Goal: Find specific page/section: Find specific page/section

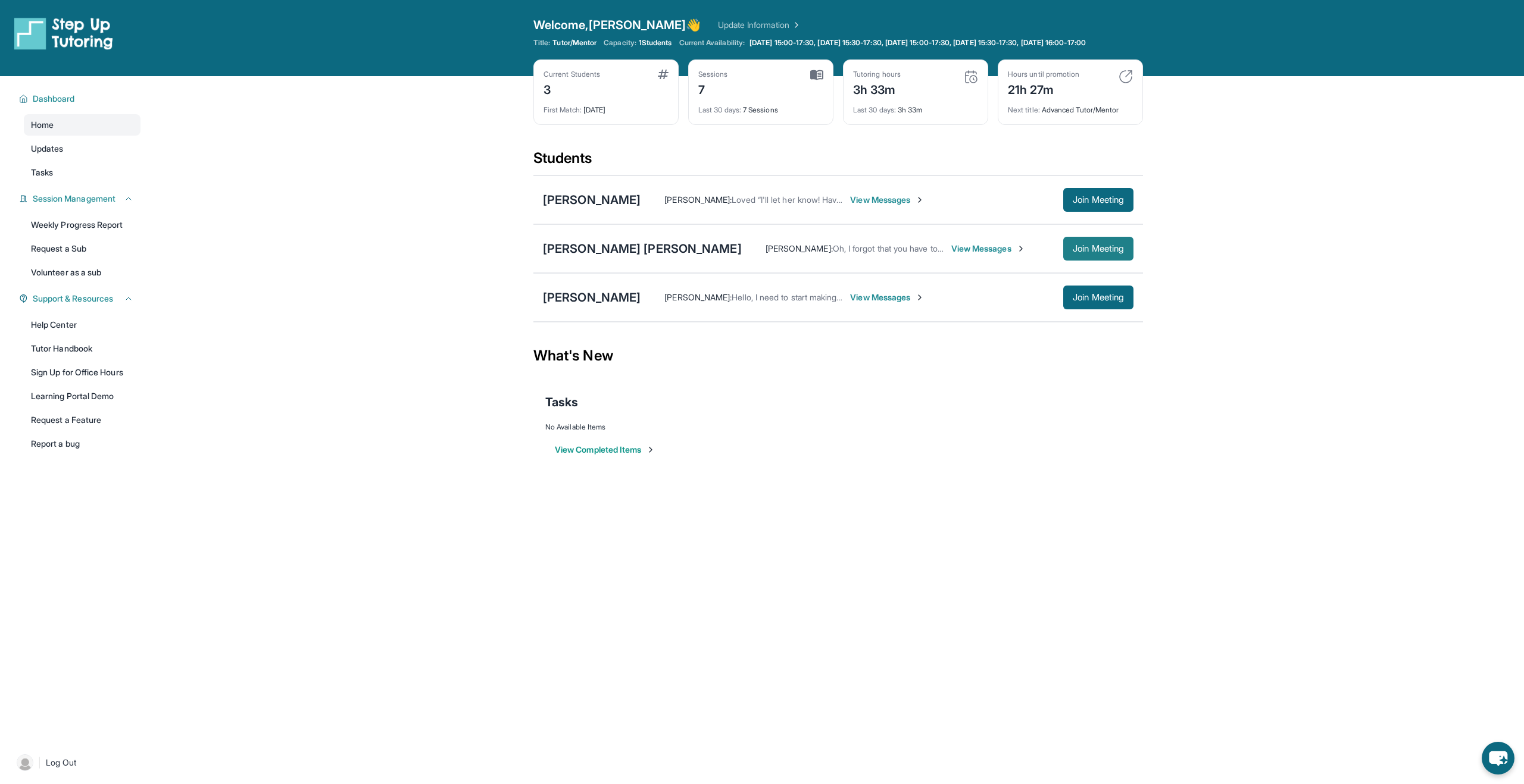
click at [714, 252] on span "Join Meeting" at bounding box center [1098, 248] width 52 height 7
click at [607, 257] on div "[PERSON_NAME] [PERSON_NAME]" at bounding box center [642, 248] width 199 height 17
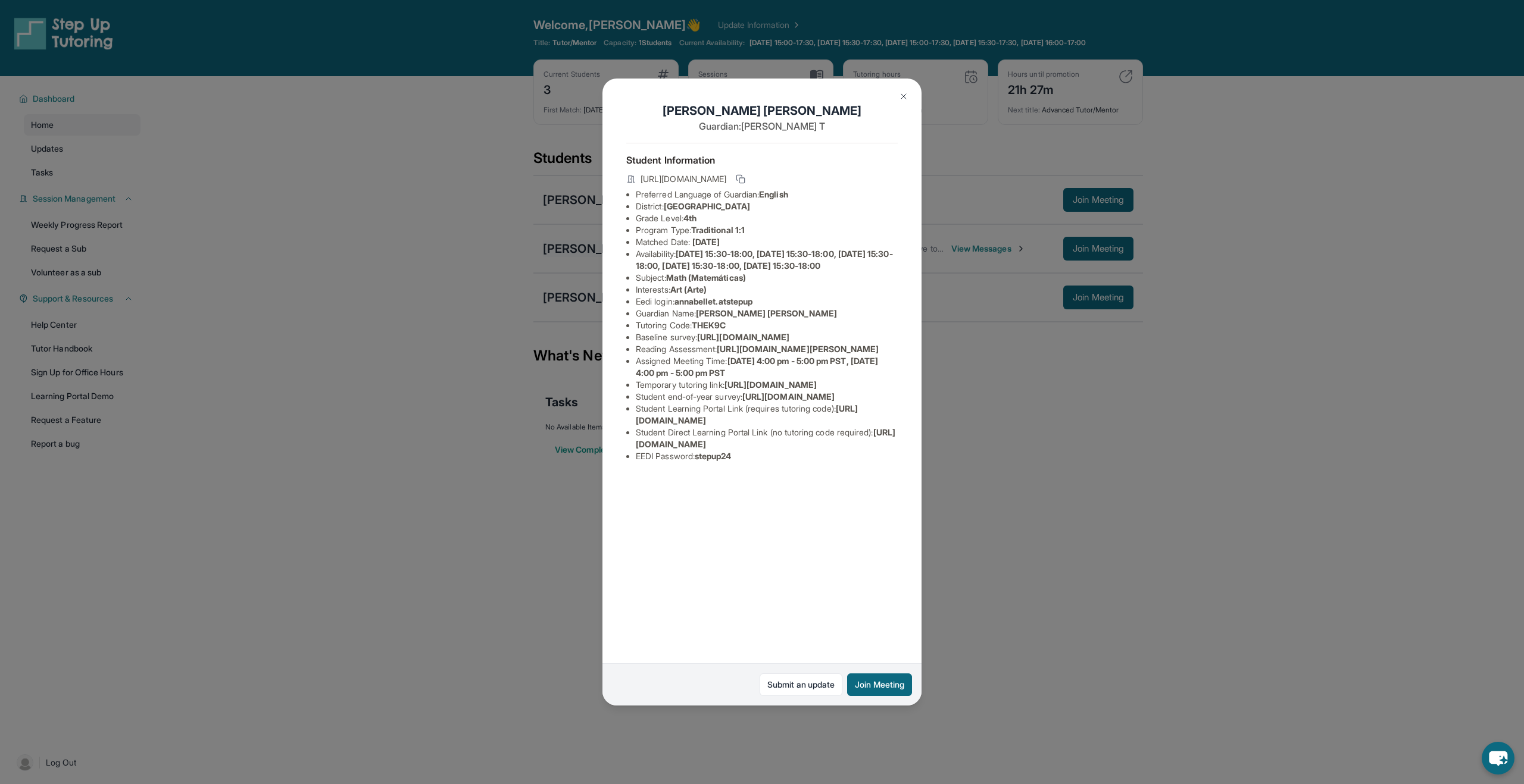
click at [607, 263] on div "[PERSON_NAME] [PERSON_NAME] Guardian: [PERSON_NAME] Student Information [URL][D…" at bounding box center [762, 392] width 319 height 627
click at [712, 307] on span "annabellet.atstepup" at bounding box center [713, 301] width 78 height 10
click at [714, 307] on span "annabellet.atstepup" at bounding box center [713, 301] width 78 height 10
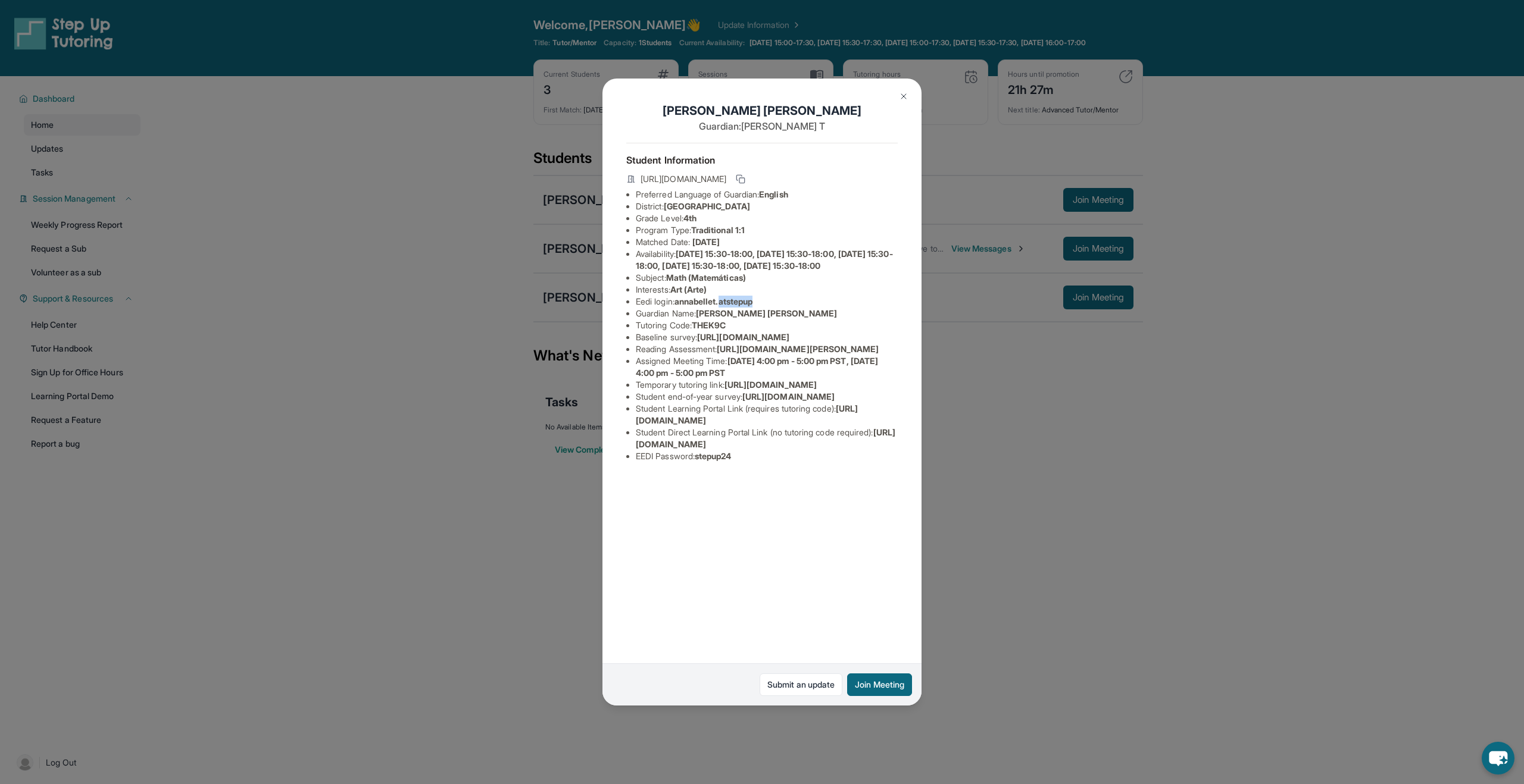
click at [709, 307] on span "annabellet.atstepup" at bounding box center [713, 301] width 78 height 10
click at [706, 307] on span "annabellet.atstepup" at bounding box center [713, 301] width 78 height 10
drag, startPoint x: 706, startPoint y: 310, endPoint x: 725, endPoint y: 310, distance: 19.0
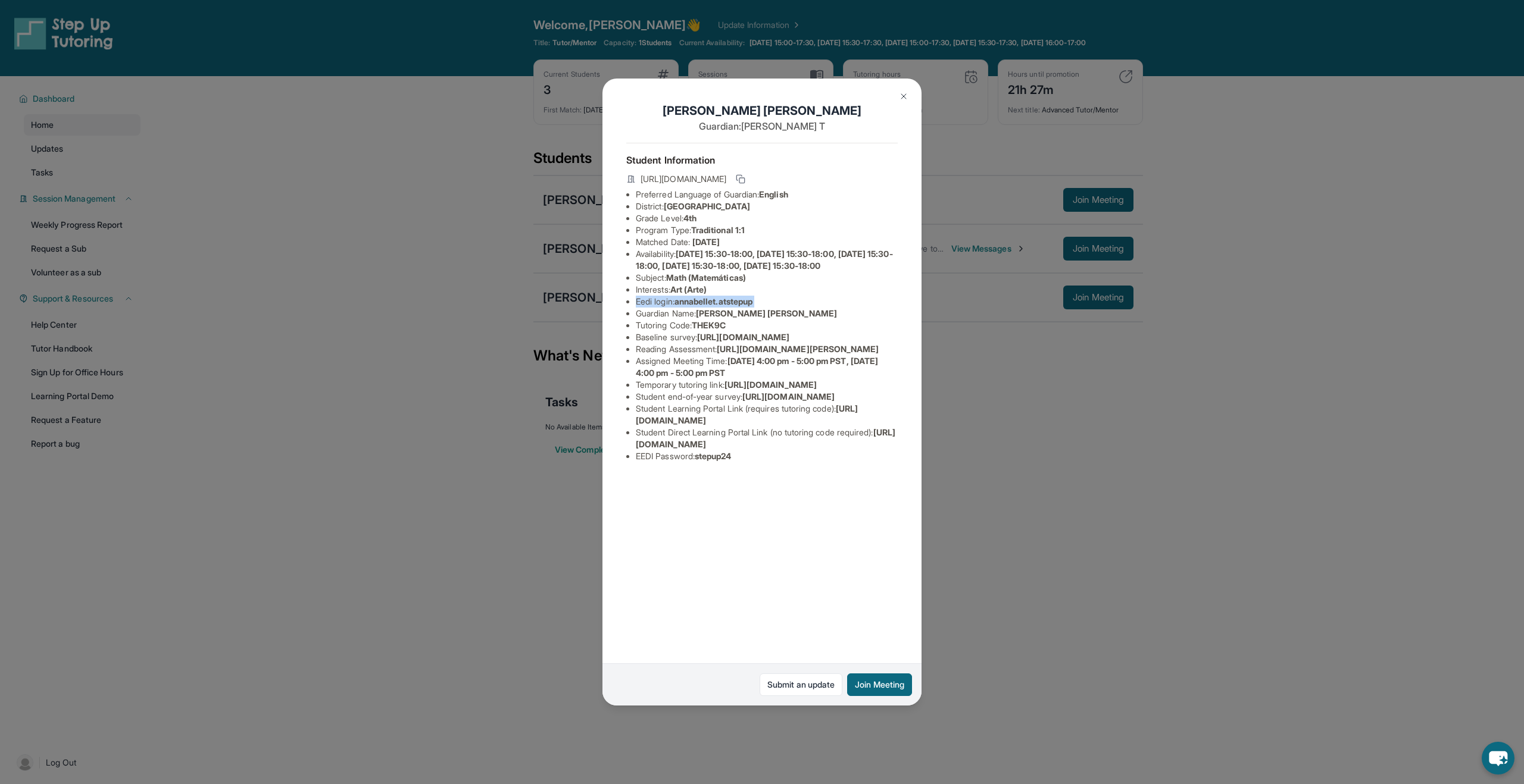
click at [714, 307] on span "annabellet.atstepup" at bounding box center [713, 301] width 78 height 10
click at [664, 242] on li "Matched Date: [DATE]" at bounding box center [767, 242] width 262 height 12
drag, startPoint x: 681, startPoint y: 314, endPoint x: 762, endPoint y: 315, distance: 81.0
click at [714, 308] on li "Eedi login : annabellet.atstepup" at bounding box center [767, 301] width 262 height 12
drag, startPoint x: 681, startPoint y: 312, endPoint x: 691, endPoint y: 321, distance: 13.5
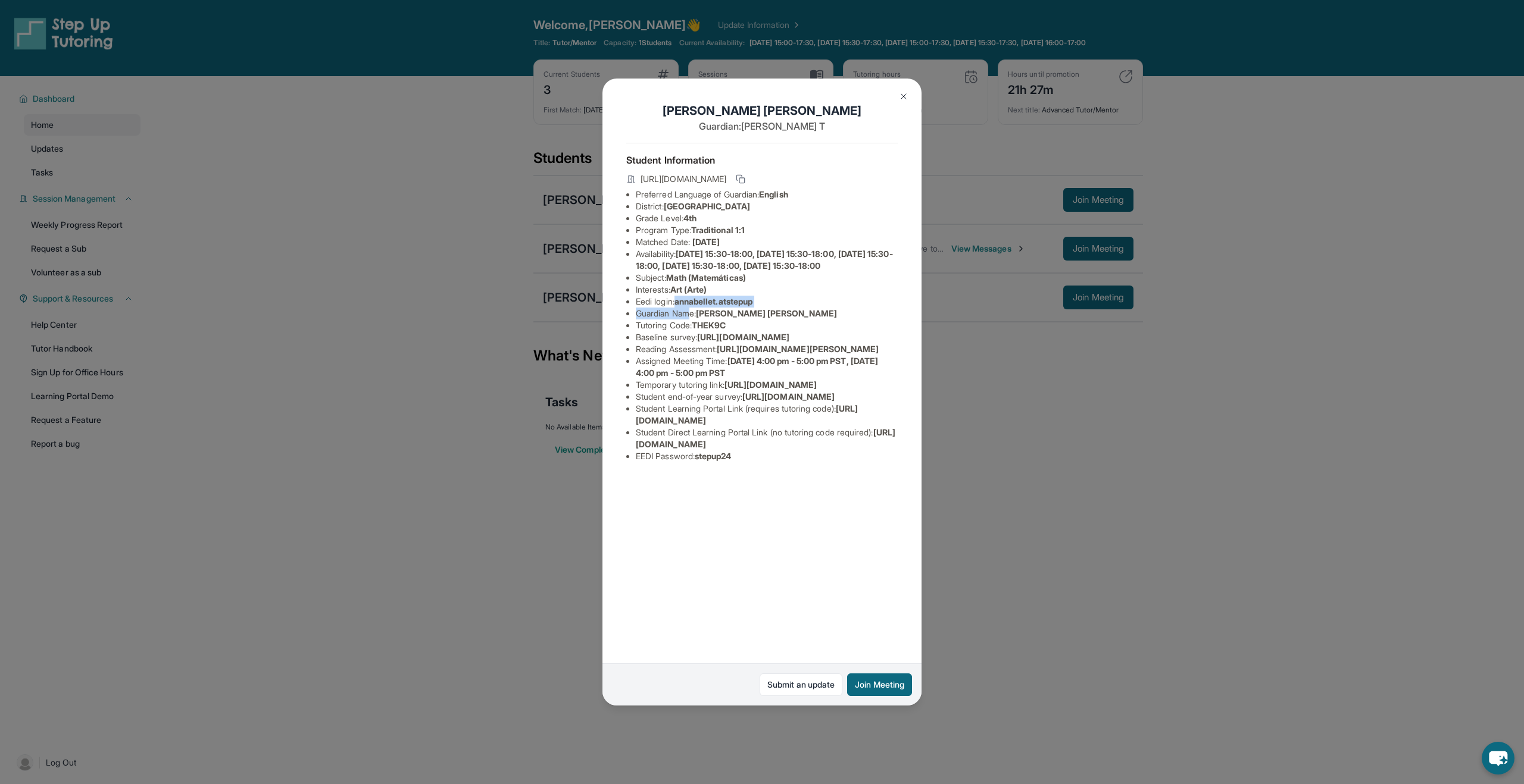
click at [691, 321] on ul "Preferred Language of Guardian: English District: Riverside Unified School Dist…" at bounding box center [762, 325] width 271 height 273
click at [691, 320] on li "Guardian Name : [PERSON_NAME] [PERSON_NAME]" at bounding box center [767, 314] width 262 height 12
drag, startPoint x: 681, startPoint y: 314, endPoint x: 766, endPoint y: 310, distance: 85.1
click at [714, 308] on li "Eedi login : annabellet.atstepup" at bounding box center [767, 301] width 262 height 12
click at [676, 295] on span "Art (Arte)" at bounding box center [688, 289] width 37 height 10
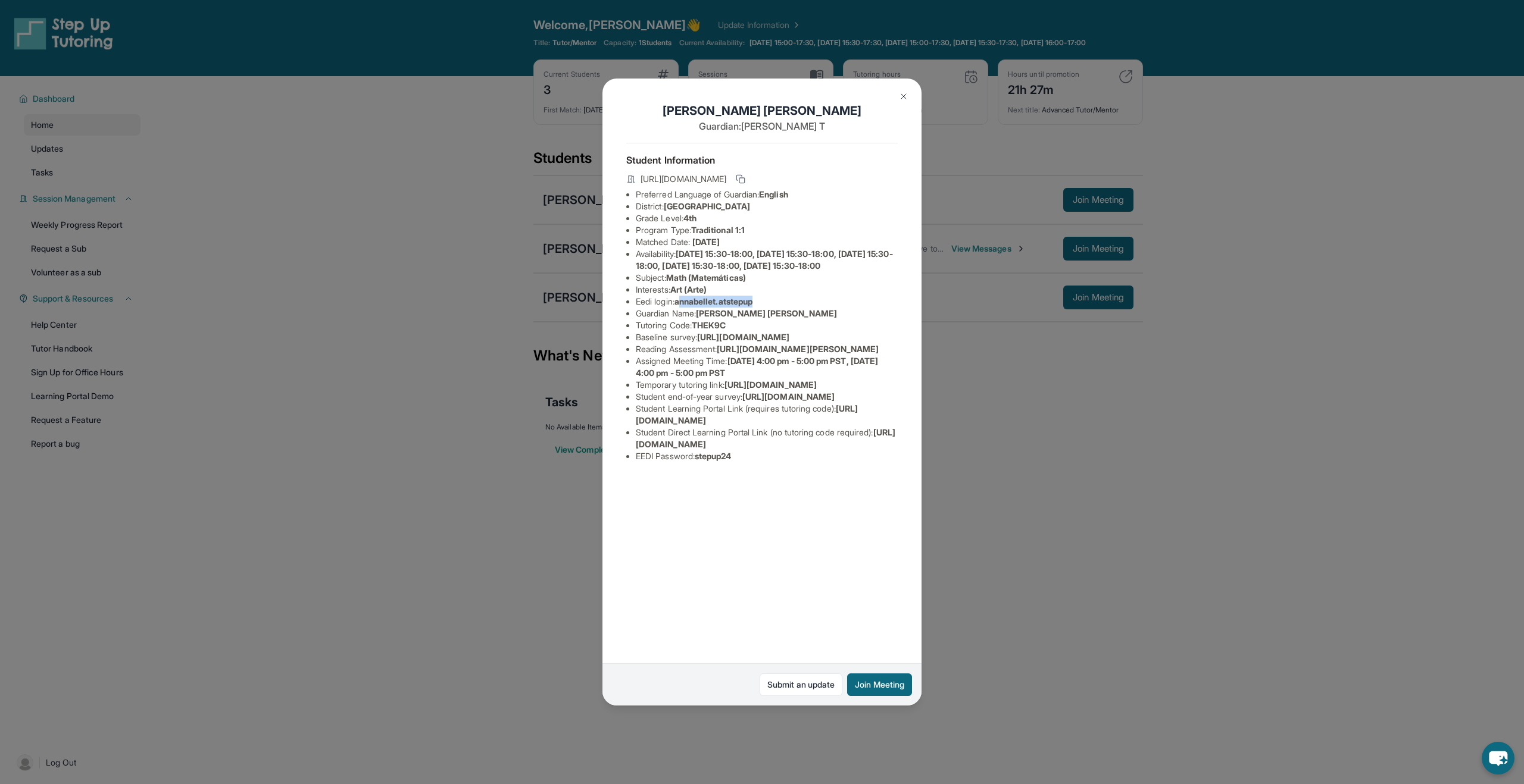
drag, startPoint x: 684, startPoint y: 315, endPoint x: 767, endPoint y: 319, distance: 83.1
click at [714, 319] on ul "Preferred Language of Guardian: English District: Riverside Unified School Dist…" at bounding box center [762, 325] width 271 height 273
drag, startPoint x: 681, startPoint y: 314, endPoint x: 775, endPoint y: 314, distance: 94.0
click at [714, 308] on li "Eedi login : annabellet.atstepup" at bounding box center [767, 301] width 262 height 12
copy span "annabellet.atstepup"
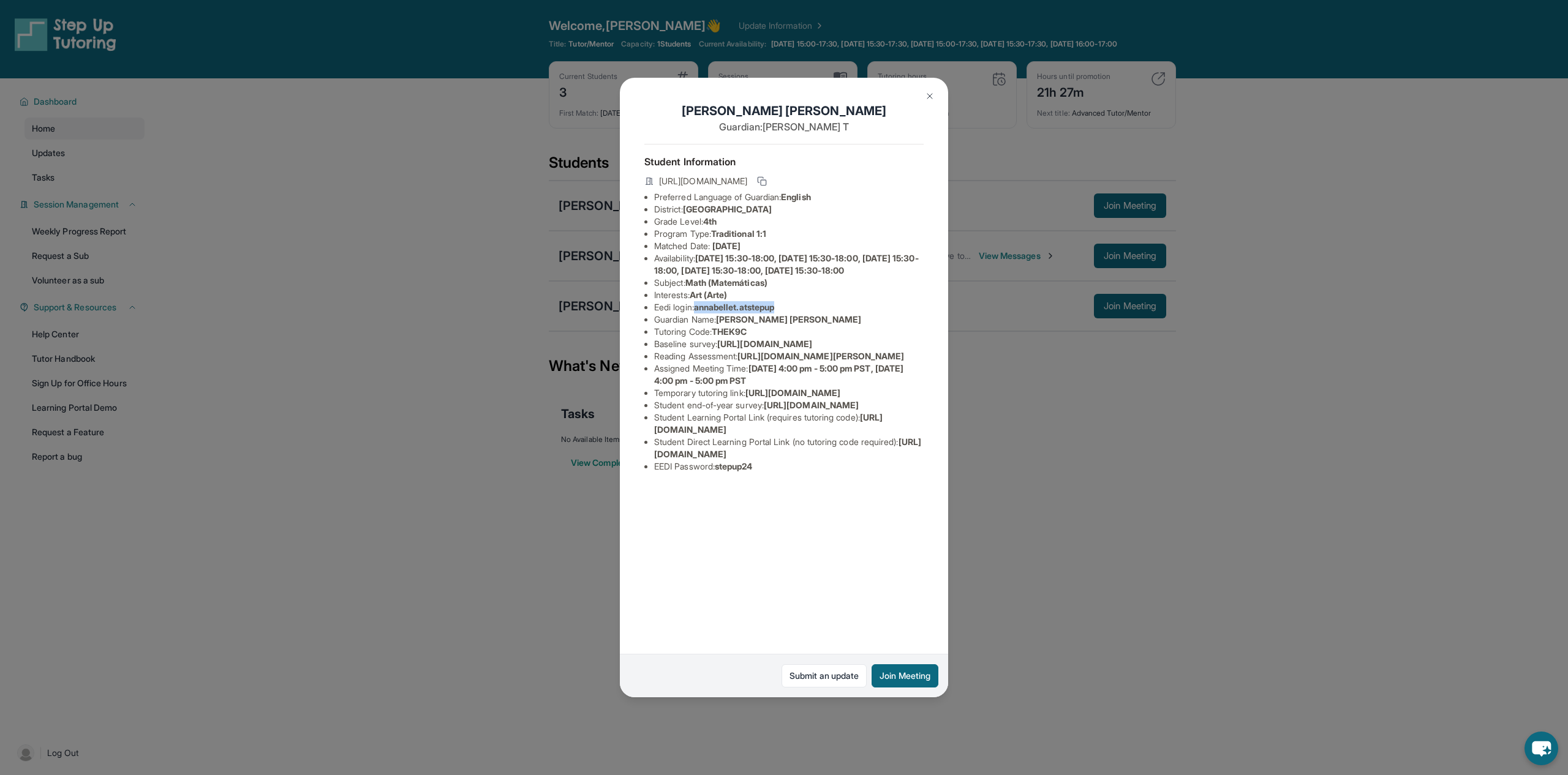
copy span "annabellet.atstepup"
click at [270, 147] on div "[PERSON_NAME] [PERSON_NAME] Guardian: [PERSON_NAME] Student Information [URL][D…" at bounding box center [784, 388] width 1568 height 775
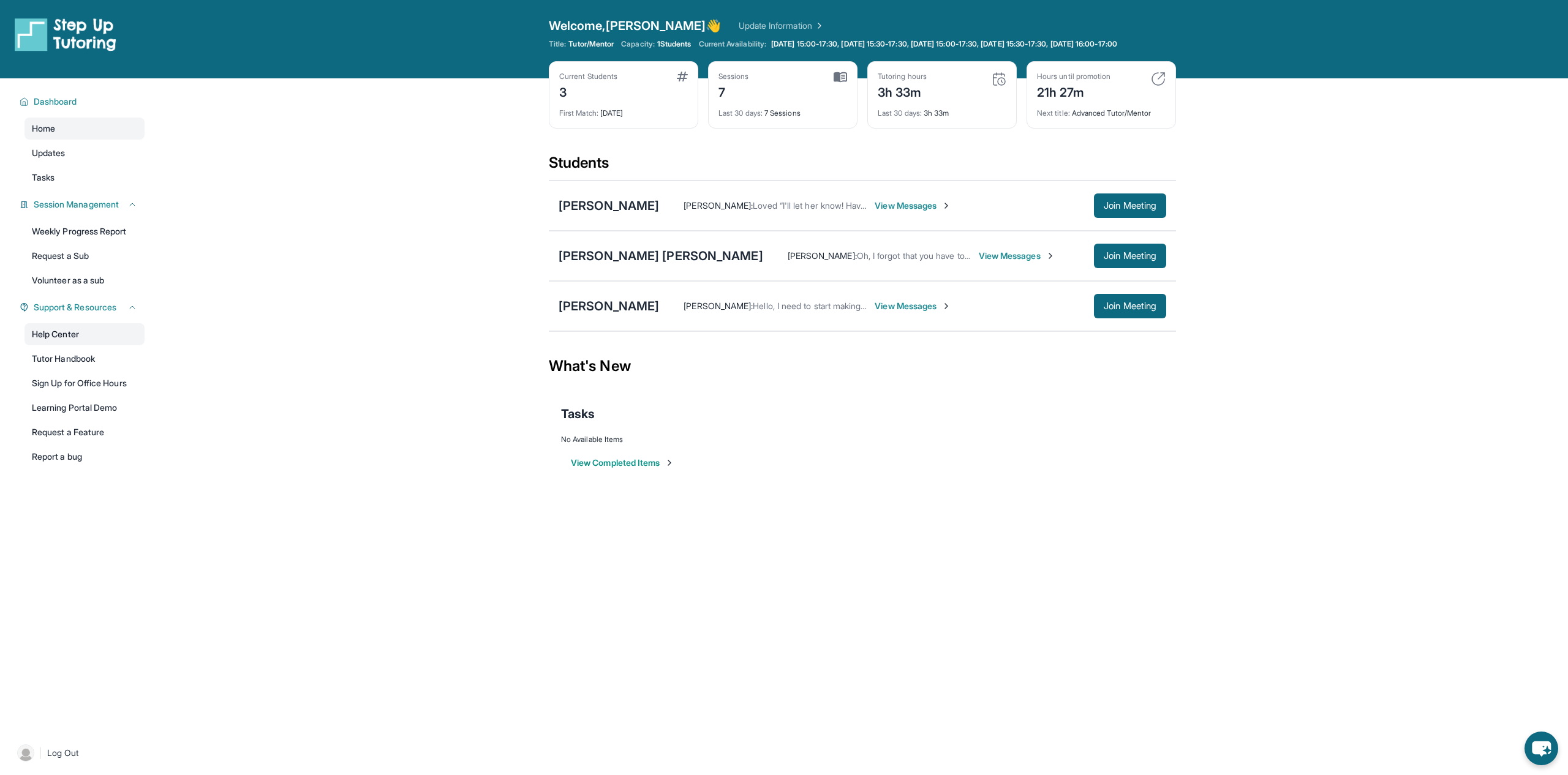
click at [53, 341] on link "Help Center" at bounding box center [84, 334] width 120 height 22
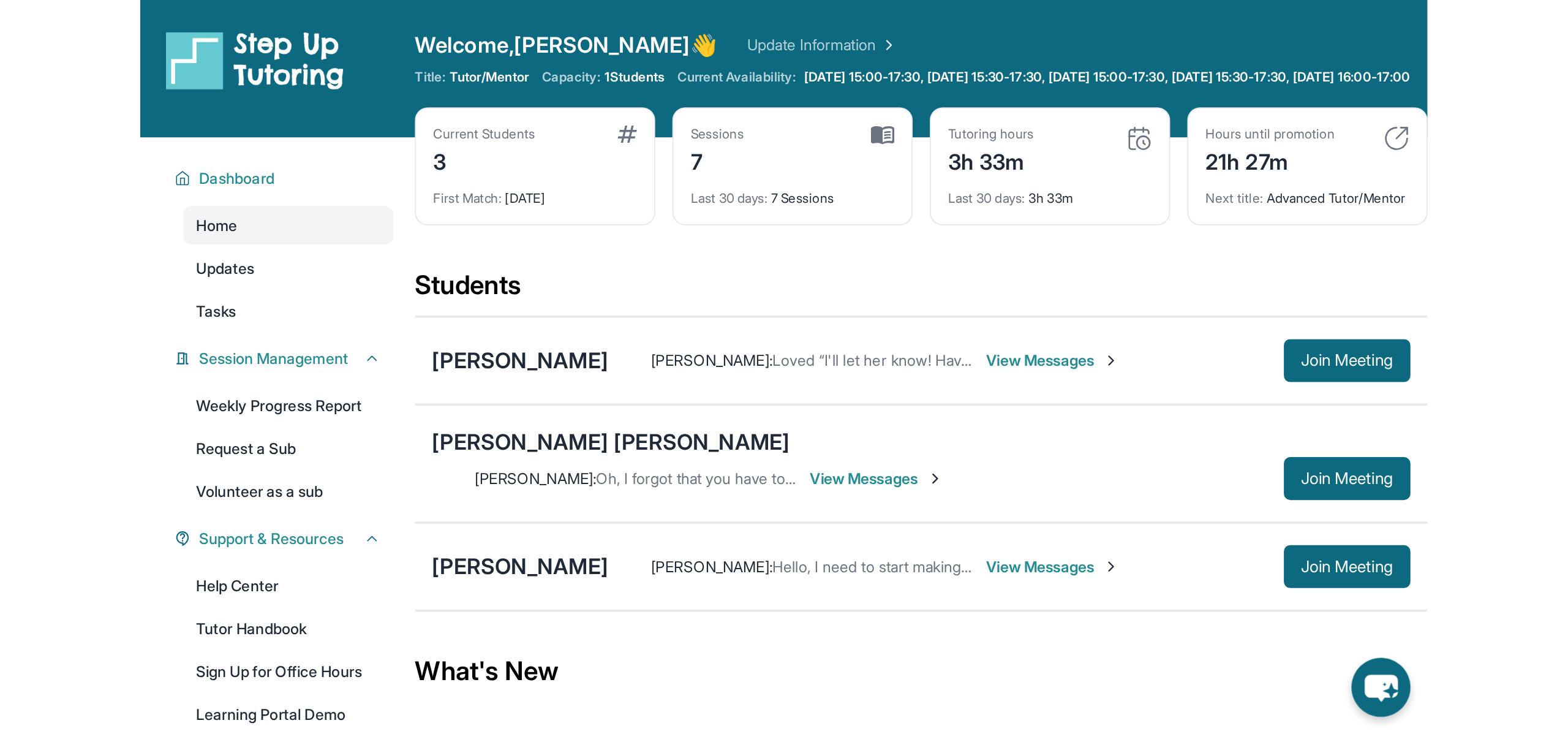
scroll to position [38, 0]
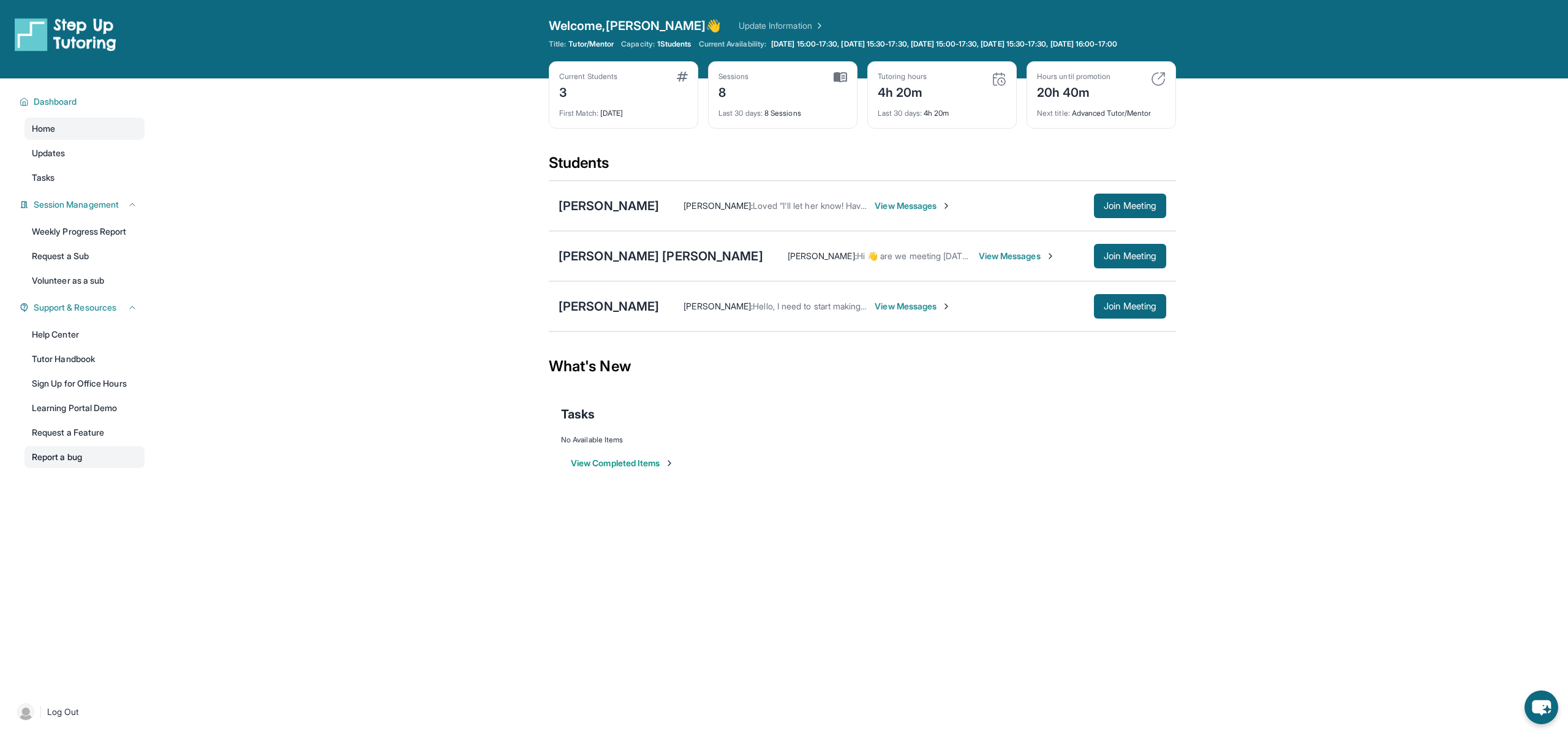
click at [74, 467] on link "Report a bug" at bounding box center [84, 457] width 120 height 22
click at [1538, 700] on icon "chat-button" at bounding box center [1541, 707] width 20 height 16
click at [23, 721] on img at bounding box center [26, 712] width 17 height 17
click at [58, 395] on link "Sign Up for Office Hours" at bounding box center [84, 384] width 120 height 22
